Goal: Task Accomplishment & Management: Use online tool/utility

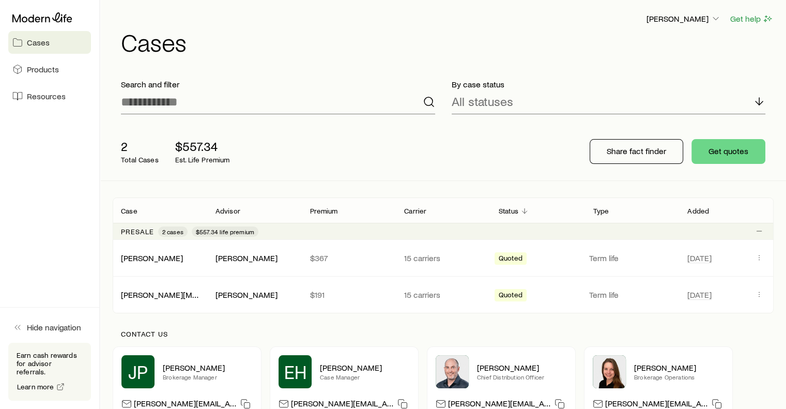
click at [125, 149] on p "2" at bounding box center [140, 146] width 38 height 14
click at [152, 294] on link "[PERSON_NAME][MEDICAL_DATA]" at bounding box center [184, 294] width 124 height 10
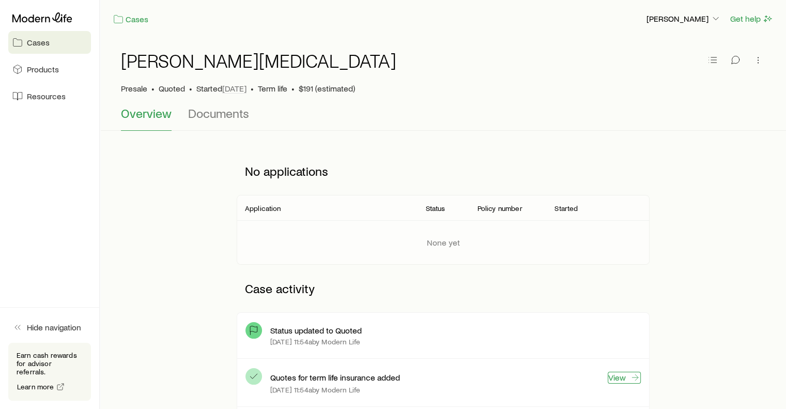
click at [618, 376] on link "View" at bounding box center [624, 378] width 33 height 12
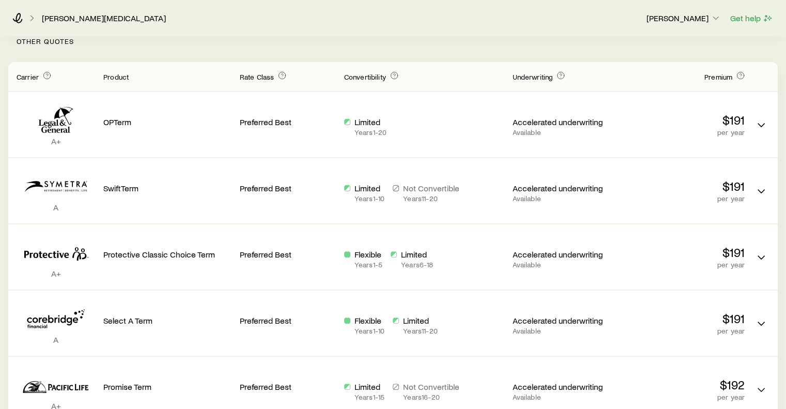
scroll to position [269, 0]
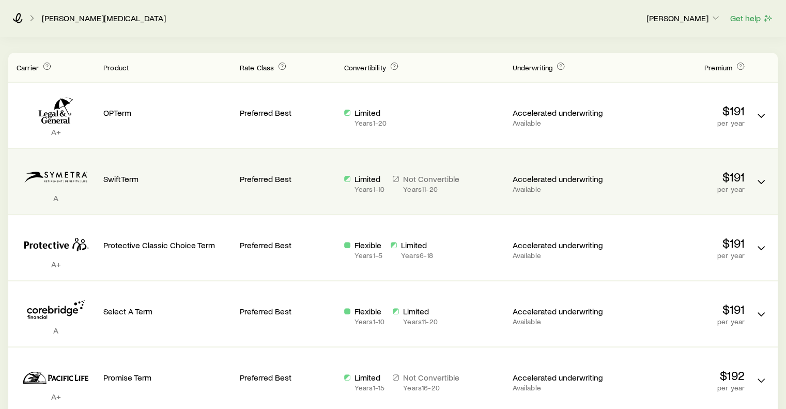
click at [318, 192] on div "Preferred Best" at bounding box center [288, 177] width 96 height 40
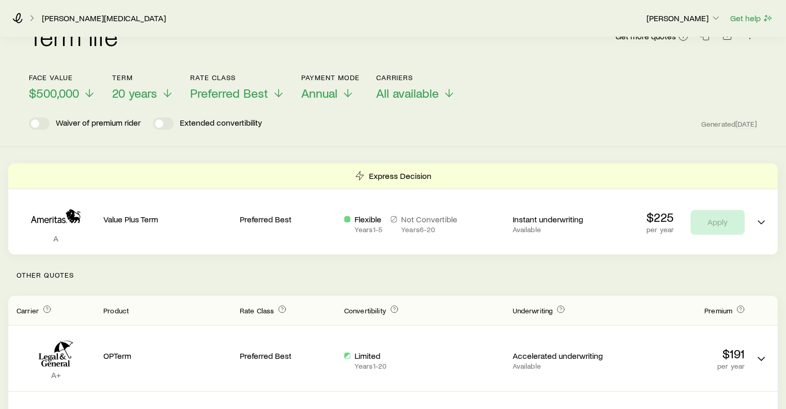
scroll to position [0, 0]
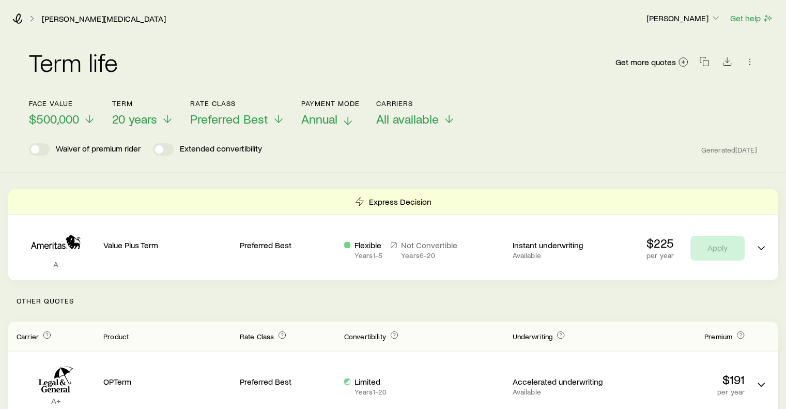
click at [343, 123] on icon at bounding box center [348, 121] width 12 height 12
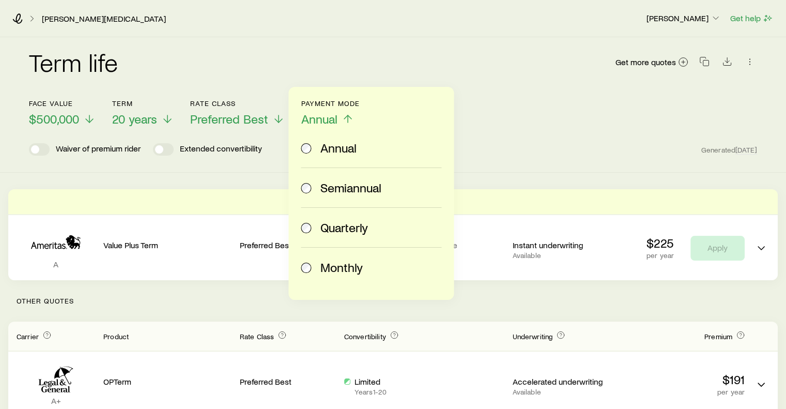
click at [308, 274] on span at bounding box center [306, 267] width 11 height 14
